Goal: Navigation & Orientation: Understand site structure

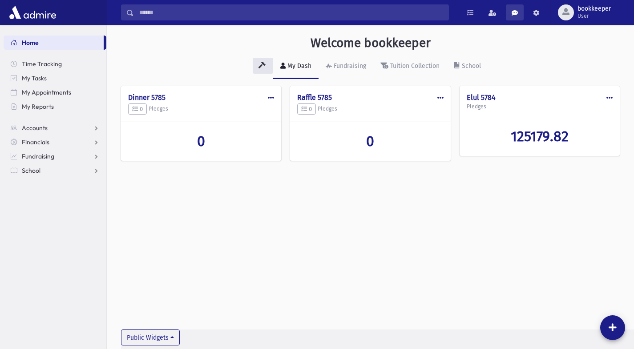
drag, startPoint x: 0, startPoint y: 0, endPoint x: 509, endPoint y: 11, distance: 509.2
click at [509, 11] on link at bounding box center [514, 12] width 18 height 16
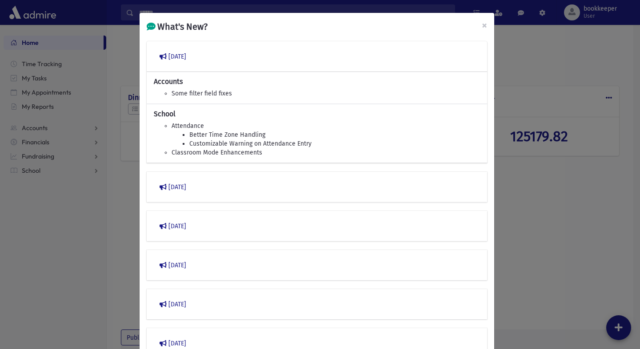
click at [514, 41] on div "What's New? × [DATE] Accounts Some filter field fixes School Attendance Better …" at bounding box center [320, 174] width 640 height 349
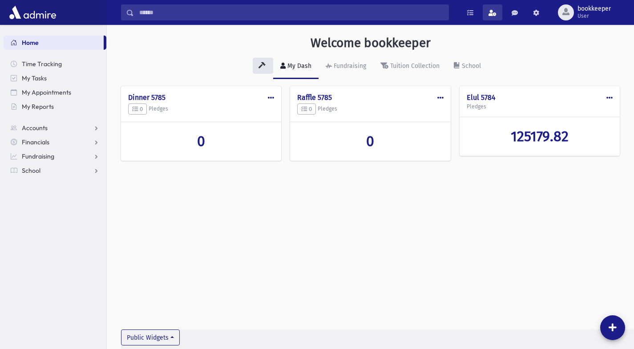
click at [492, 12] on span at bounding box center [492, 13] width 8 height 6
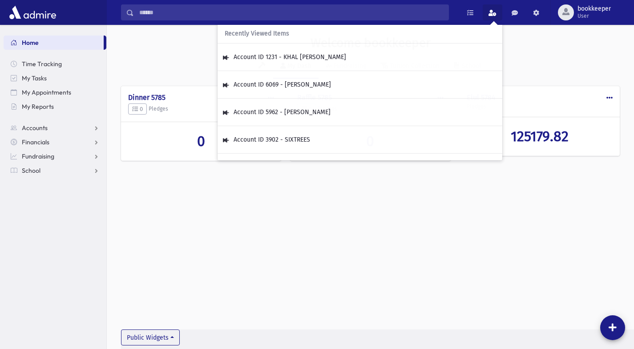
click at [492, 12] on span at bounding box center [492, 13] width 8 height 6
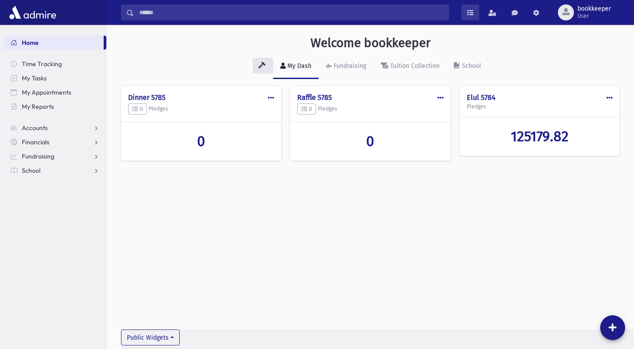
click at [471, 15] on span at bounding box center [470, 13] width 6 height 6
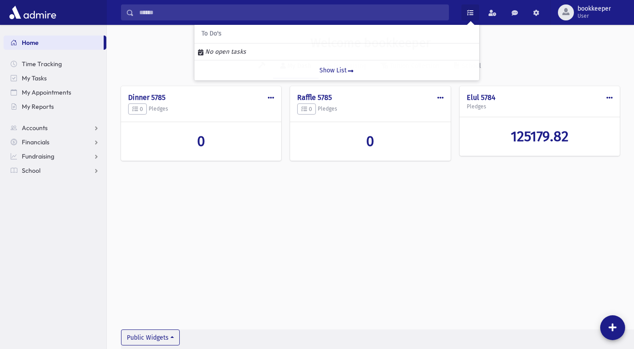
click at [471, 15] on span at bounding box center [470, 13] width 6 height 6
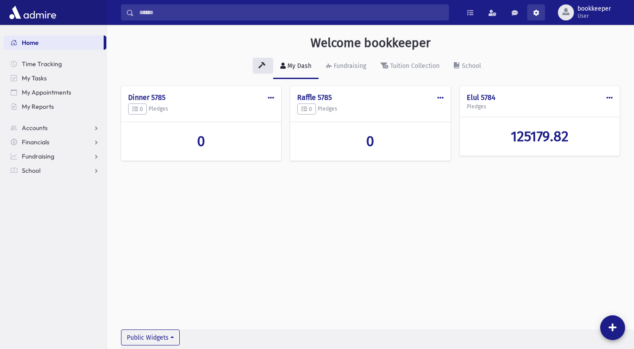
click at [536, 14] on span at bounding box center [536, 13] width 6 height 6
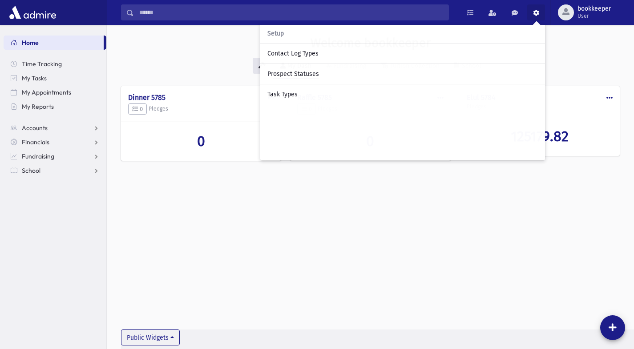
click at [278, 35] on span "Setup" at bounding box center [275, 34] width 16 height 8
drag, startPoint x: 566, startPoint y: 46, endPoint x: 567, endPoint y: 19, distance: 26.7
click at [567, 19] on div "button" at bounding box center [566, 12] width 16 height 16
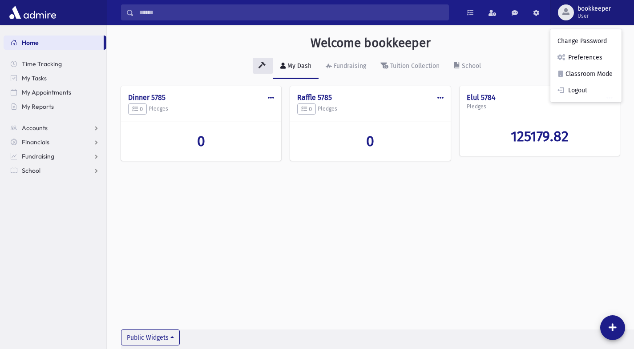
click at [567, 19] on div "button" at bounding box center [566, 12] width 16 height 16
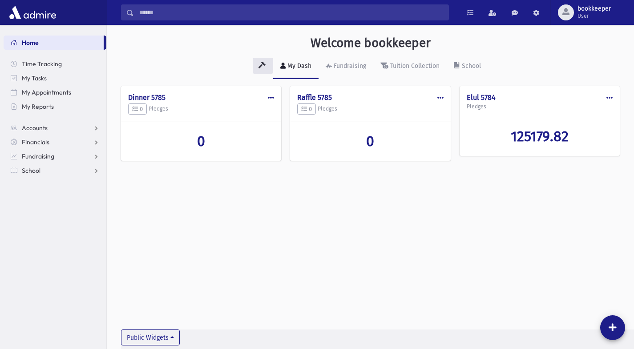
click at [25, 194] on section "Home Time Tracking My Tasks My Appointments My Reports Accounts Accounts Accoun…" at bounding box center [53, 187] width 106 height 325
